Goal: Information Seeking & Learning: Learn about a topic

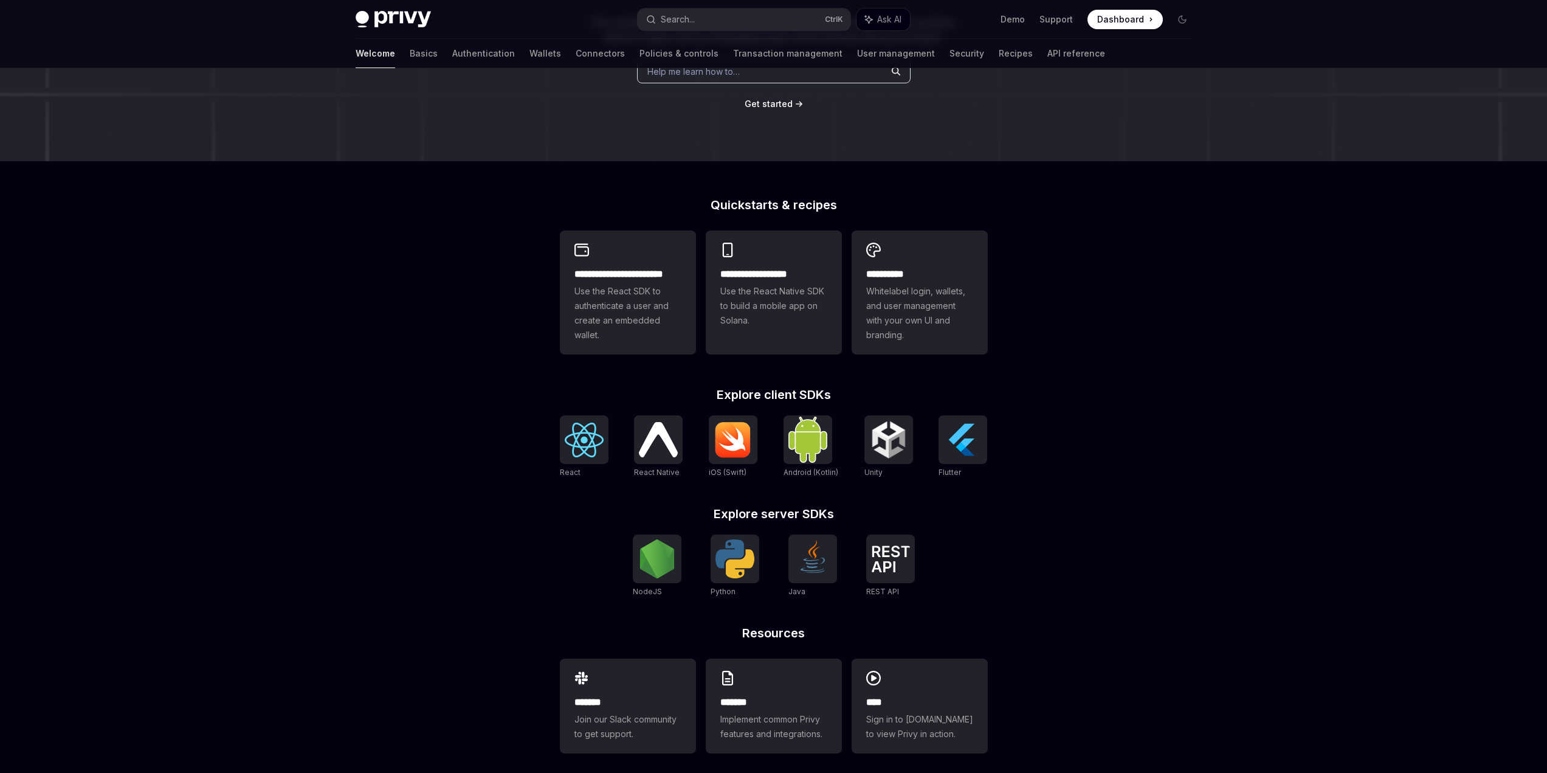
scroll to position [194, 0]
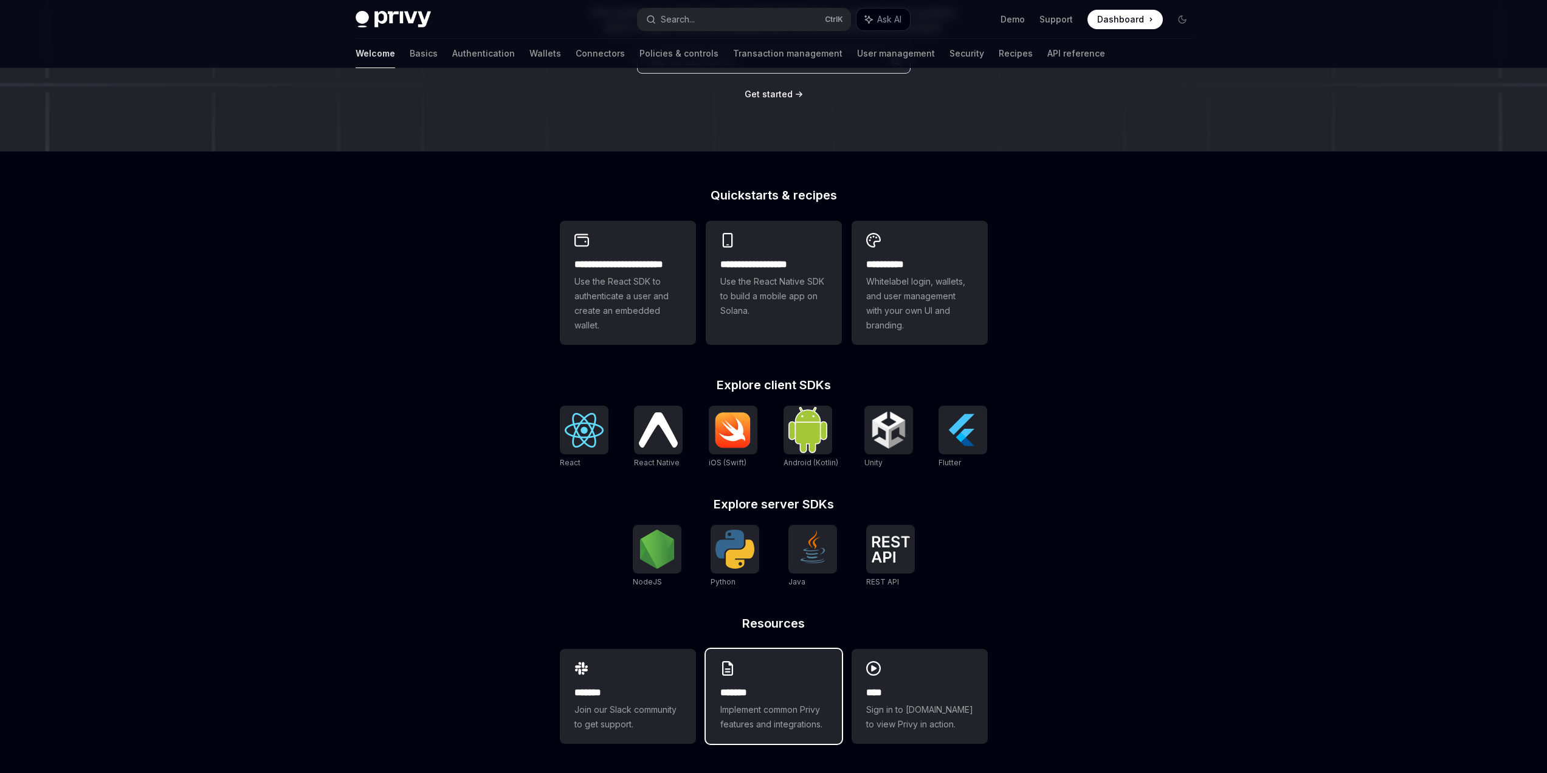
click at [746, 675] on div "******* Implement common Privy features and integrations." at bounding box center [774, 696] width 136 height 95
type textarea "*"
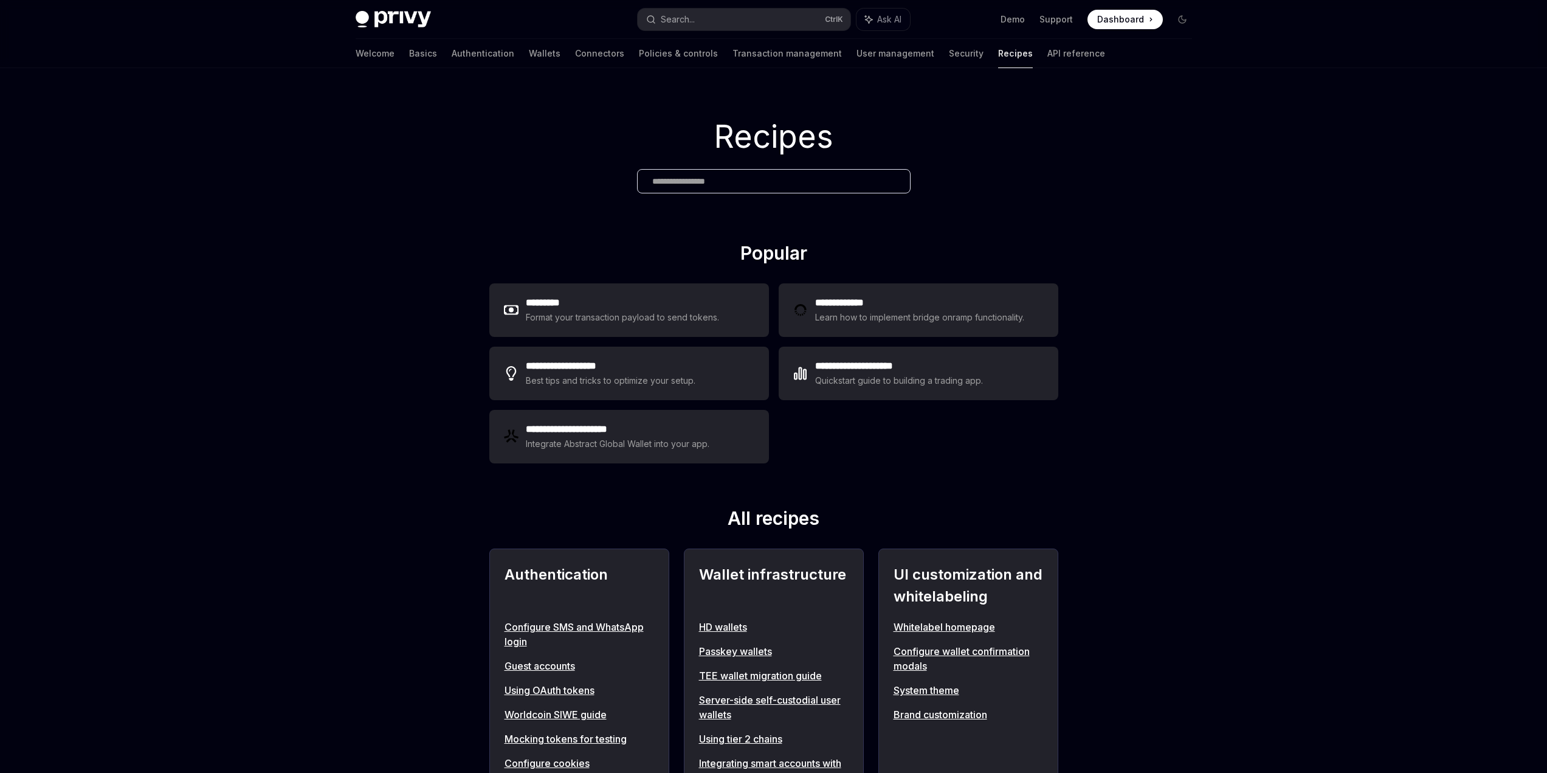
drag, startPoint x: 458, startPoint y: 387, endPoint x: 446, endPoint y: 343, distance: 45.3
click at [632, 176] on div "Recipes" at bounding box center [773, 155] width 1547 height 174
click at [692, 126] on h1 "Recipes" at bounding box center [773, 136] width 1547 height 47
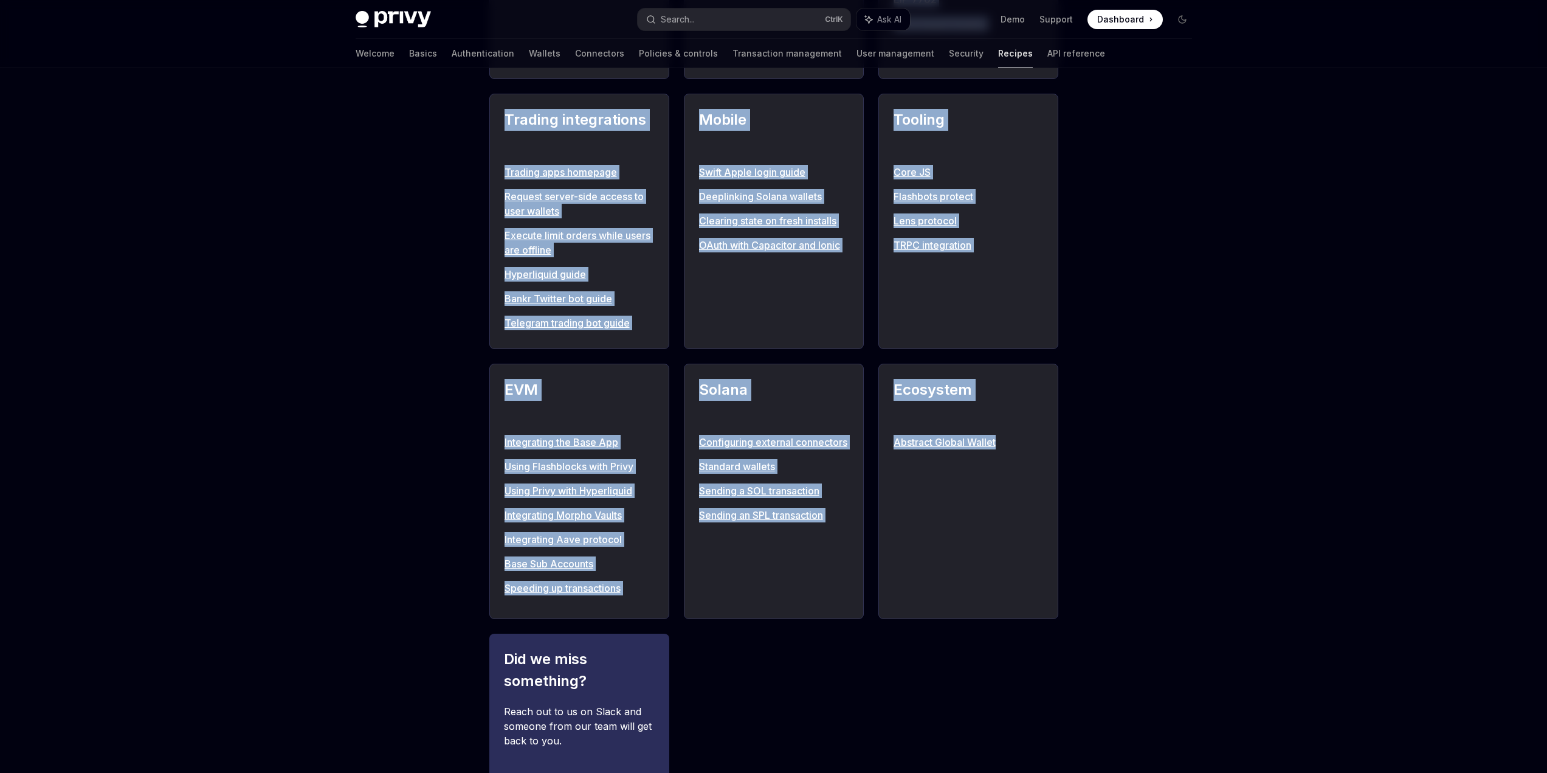
scroll to position [1219, 0]
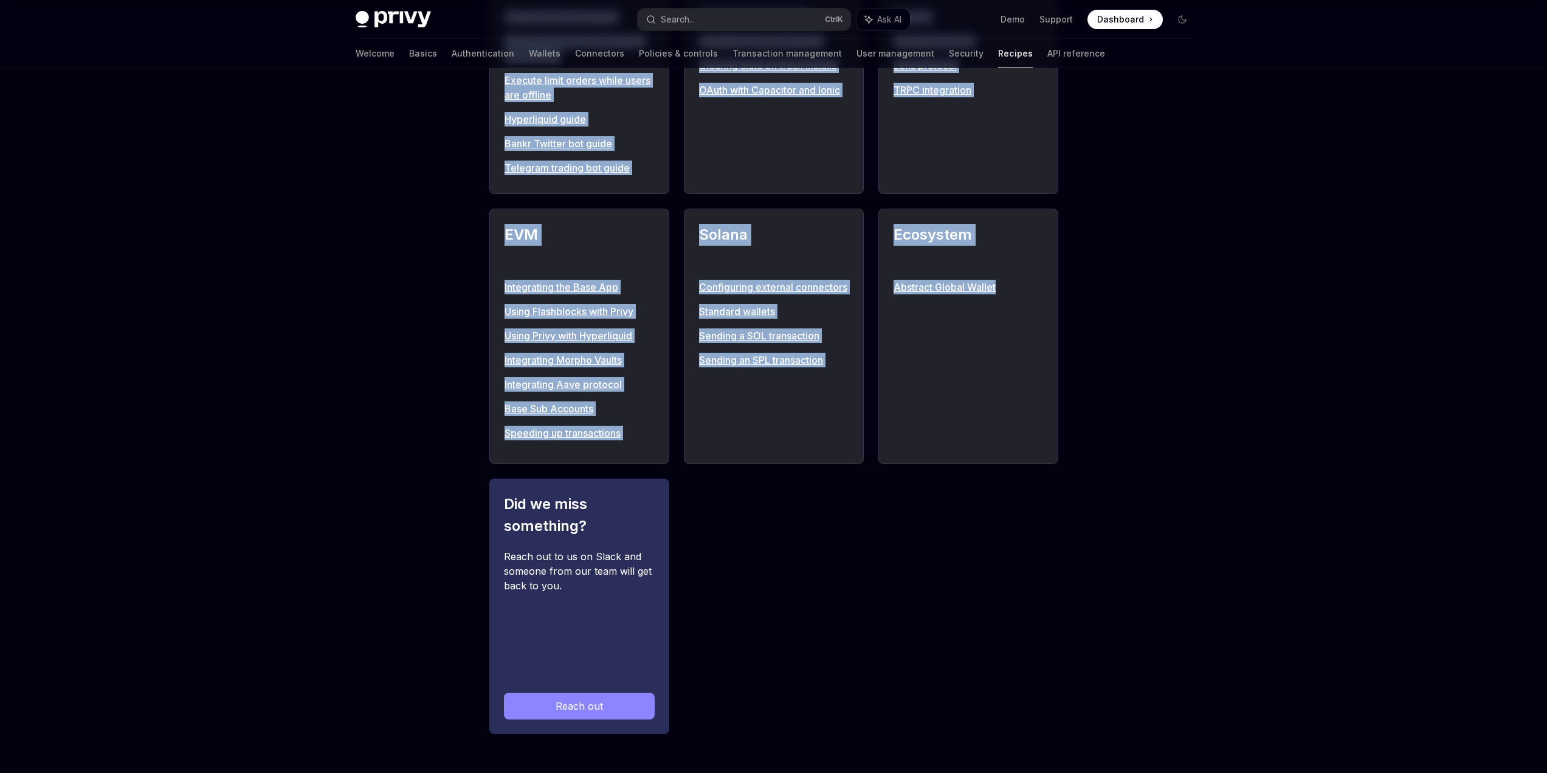
drag, startPoint x: 694, startPoint y: 123, endPoint x: 998, endPoint y: 603, distance: 567.5
click at [998, 603] on div "Authentication Configure SMS and WhatsApp login Guest accounts Using OAuth toke…" at bounding box center [773, 39] width 569 height 1390
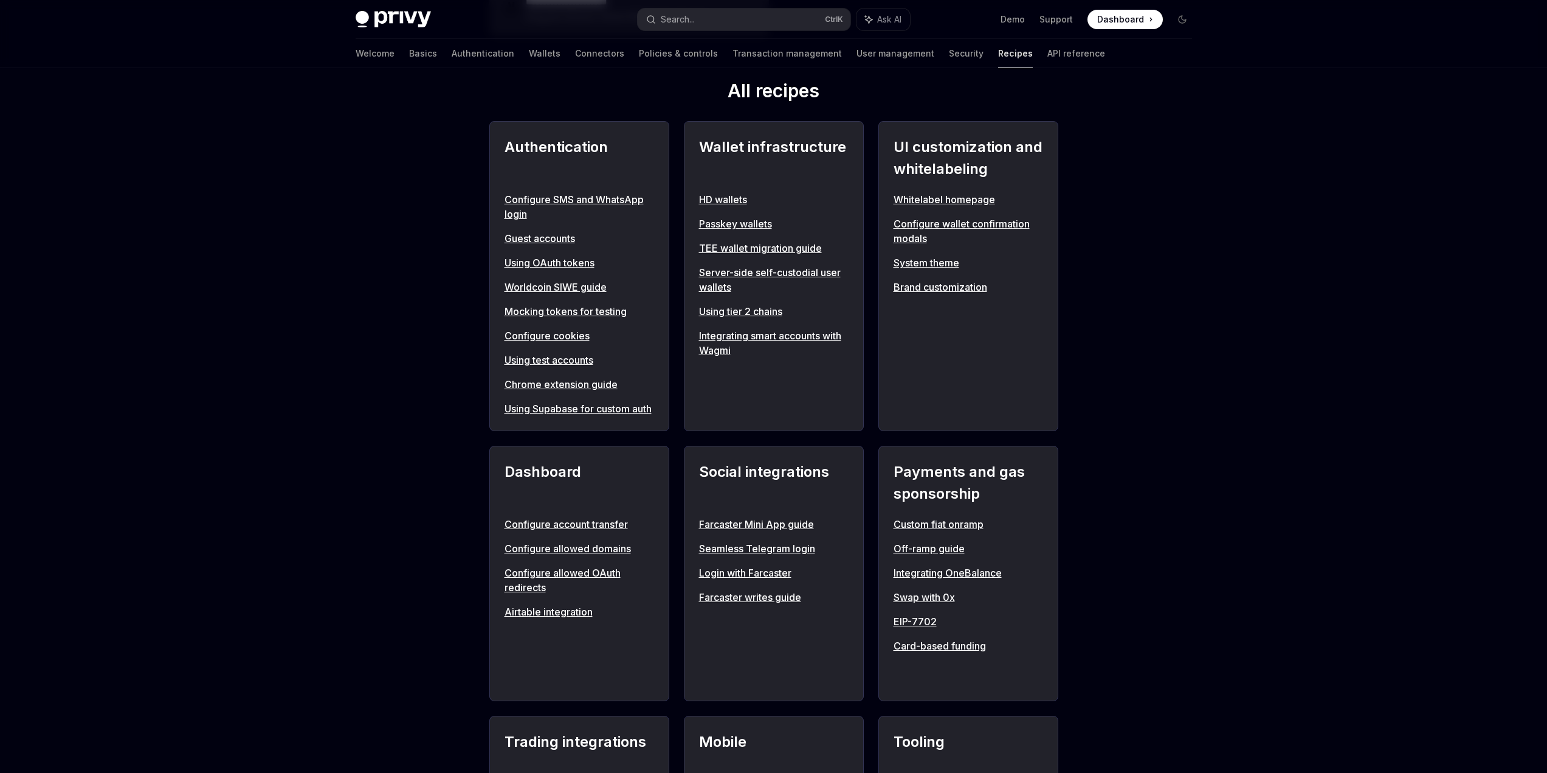
scroll to position [0, 0]
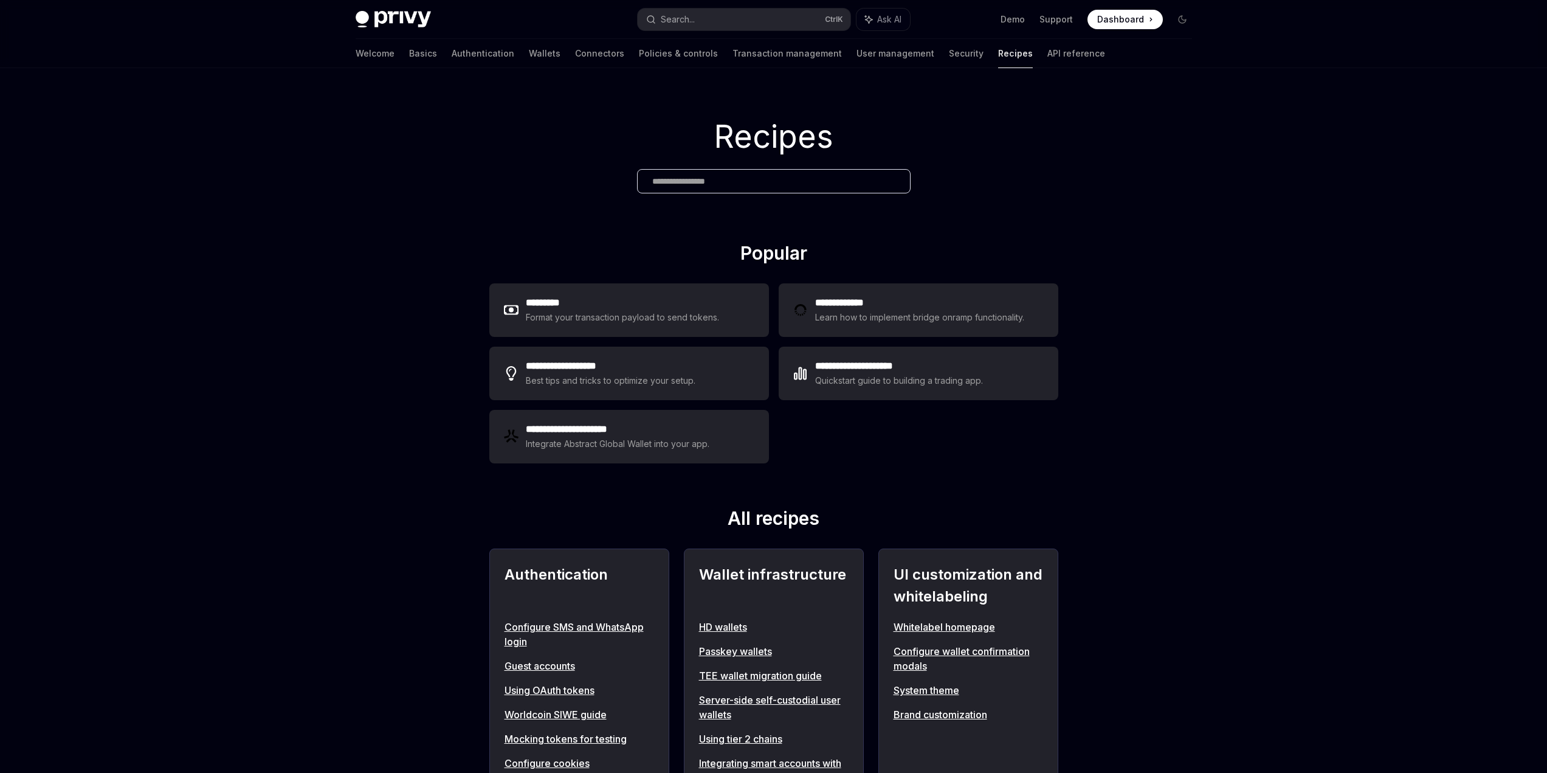
drag, startPoint x: 483, startPoint y: 435, endPoint x: 480, endPoint y: 286, distance: 149.0
